Goal: Find specific page/section: Find specific page/section

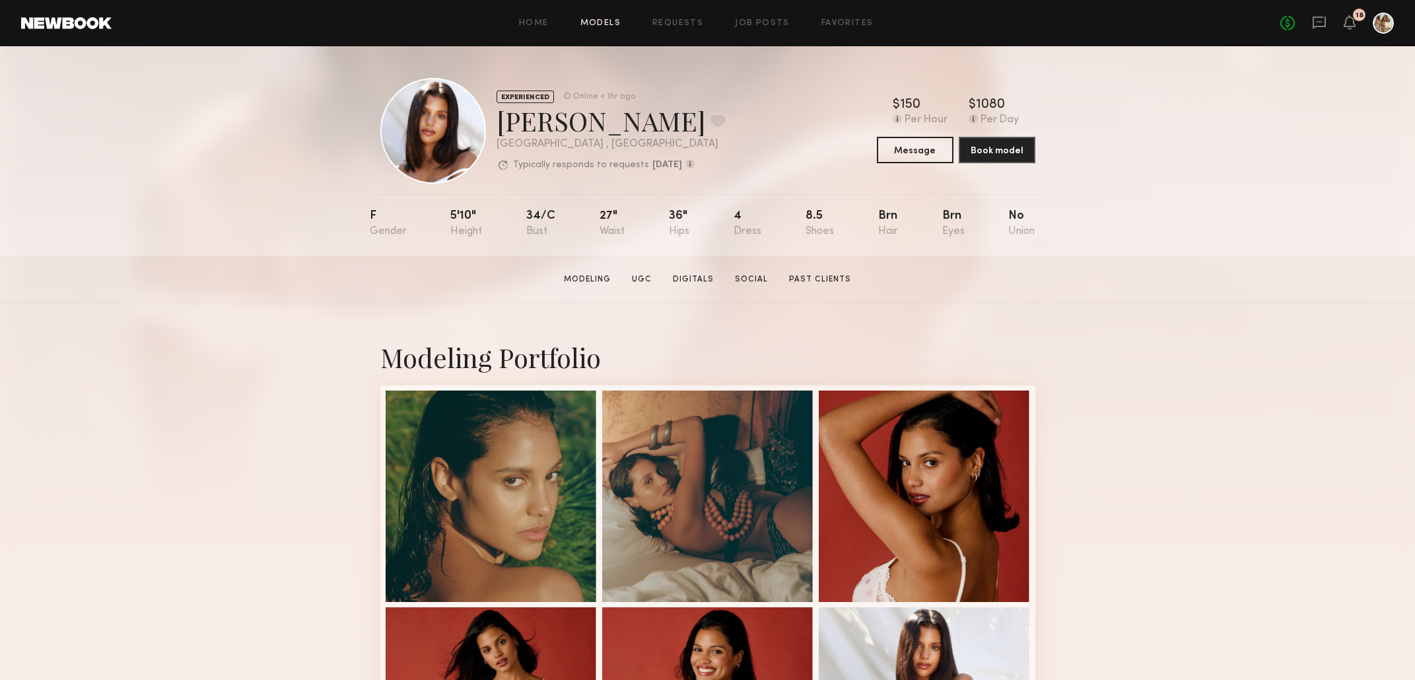
click at [609, 25] on link "Models" at bounding box center [601, 23] width 40 height 9
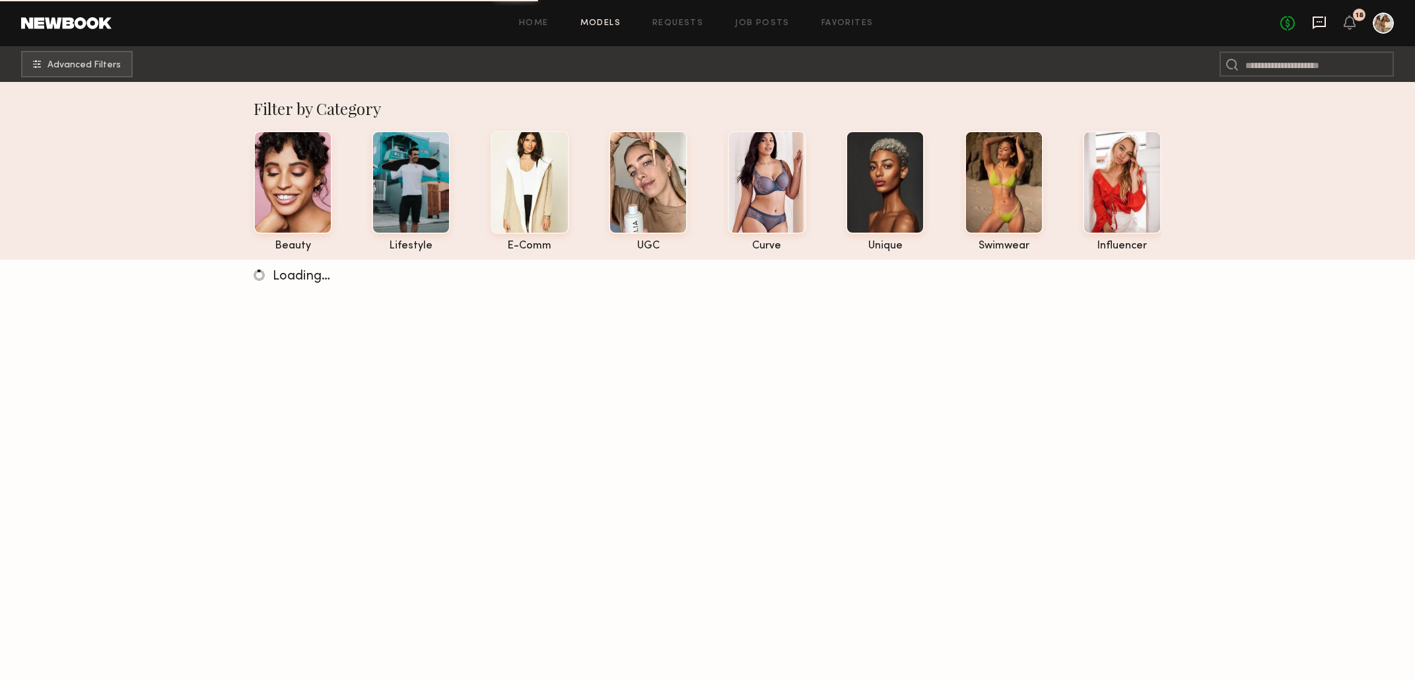
click at [1318, 24] on icon at bounding box center [1319, 22] width 15 height 15
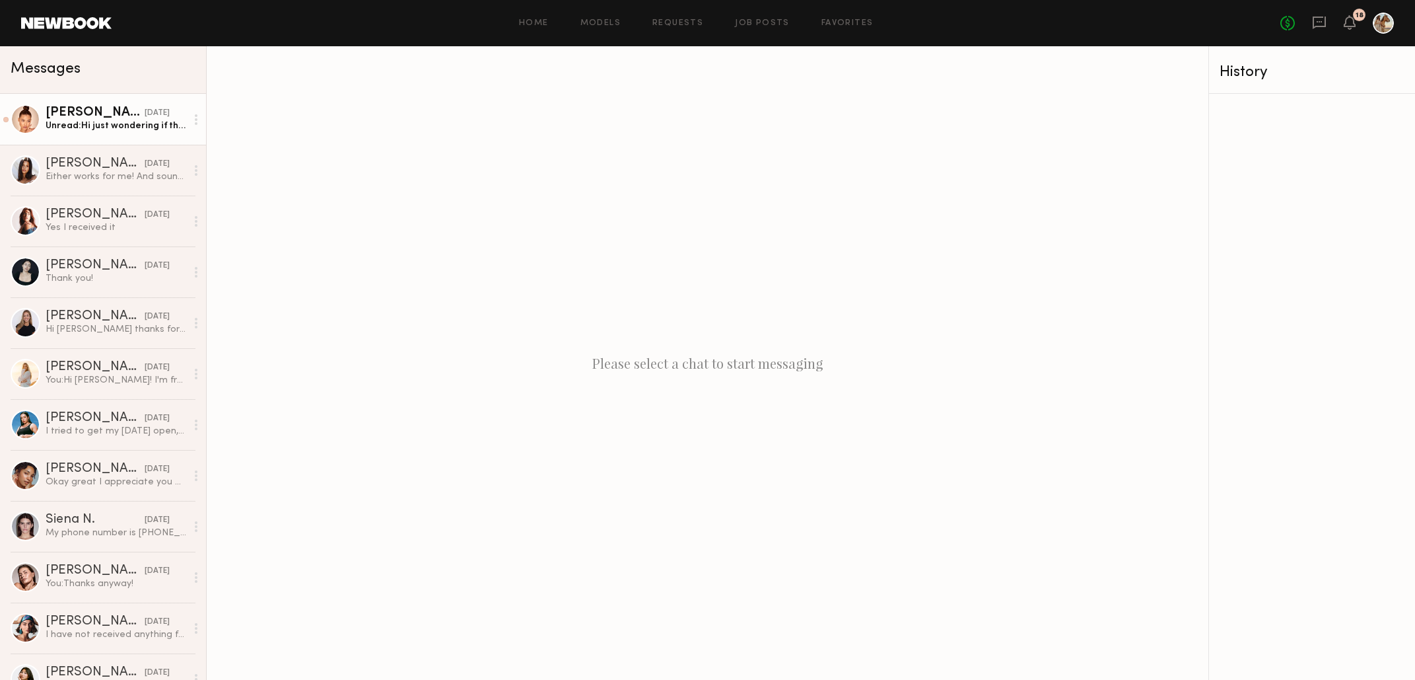
click at [120, 125] on div "Unread: Hi just wondering if the call she was sent over ?" at bounding box center [116, 126] width 141 height 13
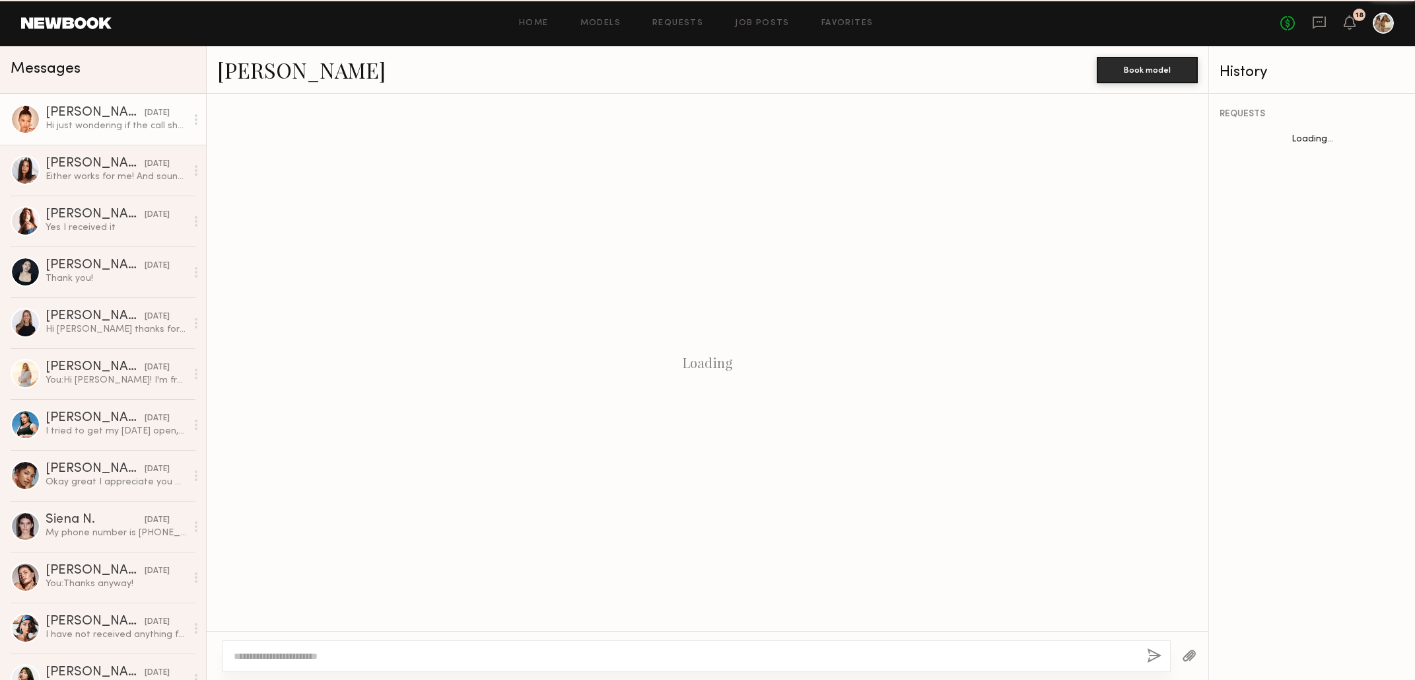
scroll to position [948, 0]
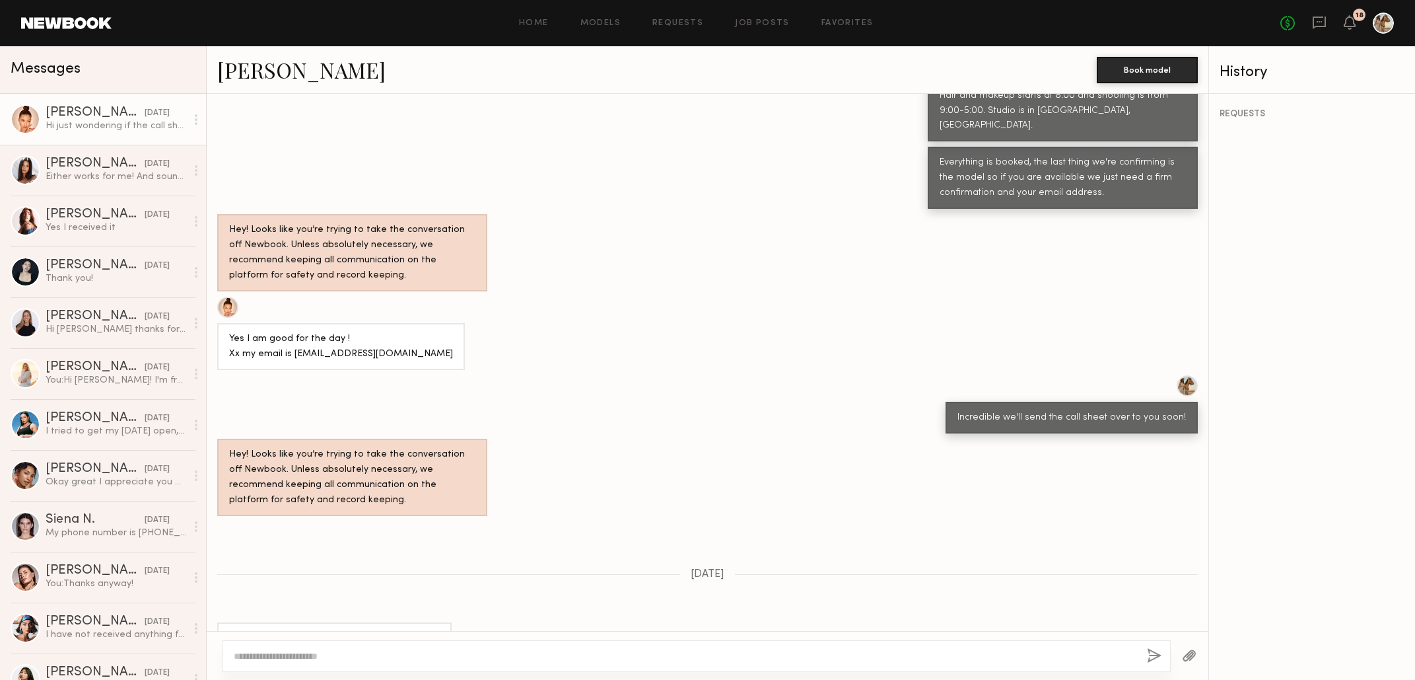
click at [258, 67] on link "[PERSON_NAME]" at bounding box center [301, 69] width 168 height 28
